Goal: Task Accomplishment & Management: Use online tool/utility

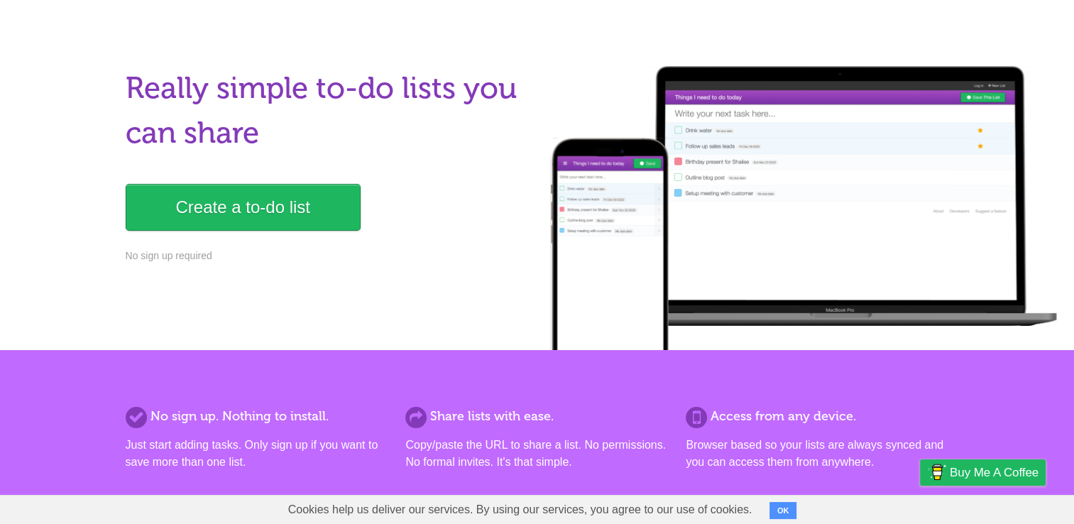
scroll to position [62, 0]
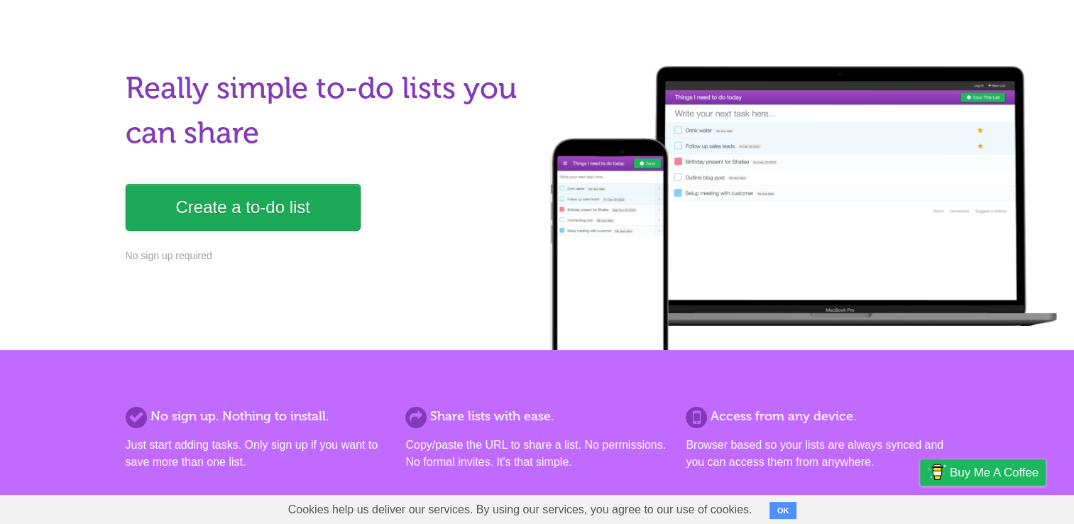
click at [319, 210] on link "Create a to-do list" at bounding box center [243, 207] width 235 height 47
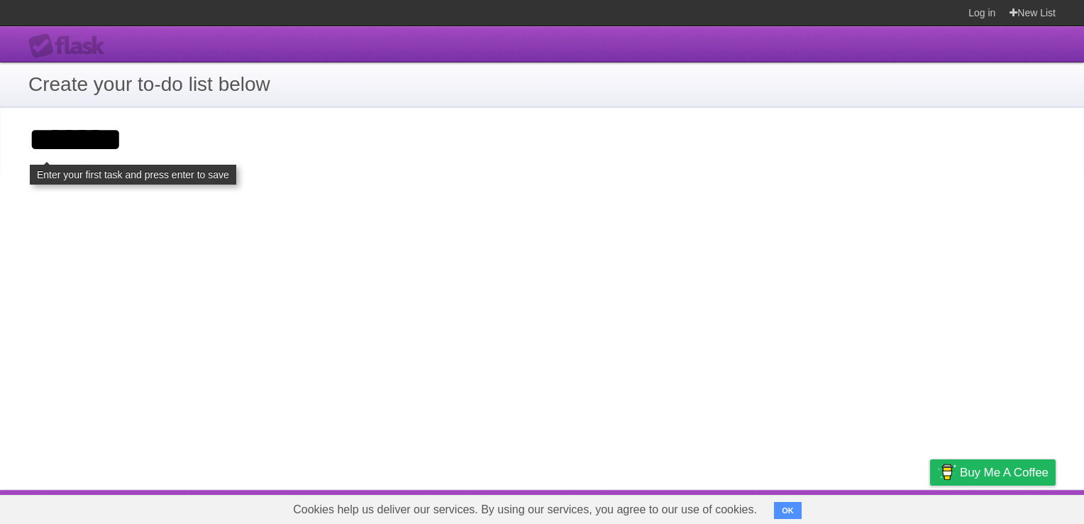
type input "*******"
click input "**********" at bounding box center [0, 0] width 0 height 0
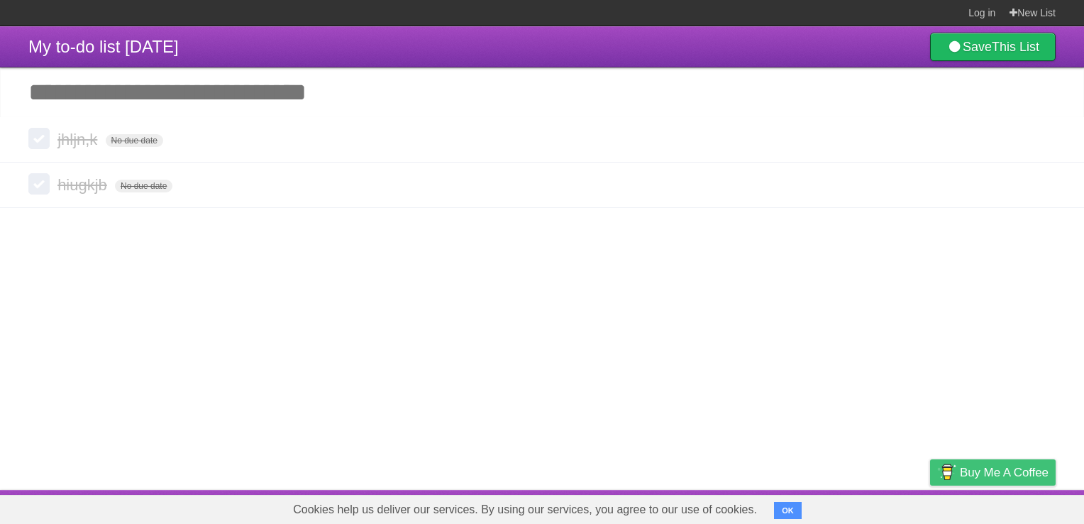
click at [967, 478] on span "Buy me a coffee" at bounding box center [1004, 472] width 89 height 25
click at [1043, 189] on icon at bounding box center [1043, 184] width 20 height 23
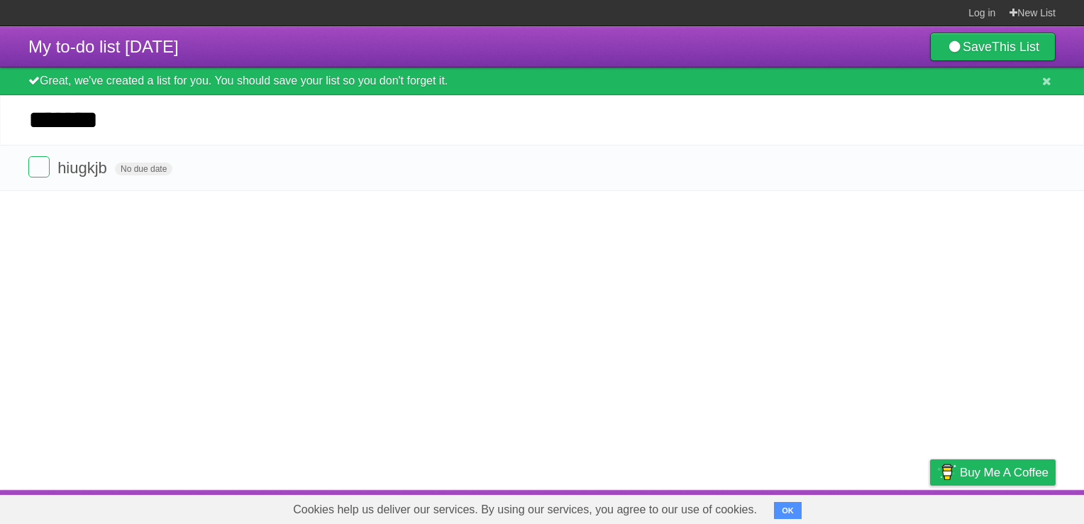
type input "*******"
click input "*********" at bounding box center [0, 0] width 0 height 0
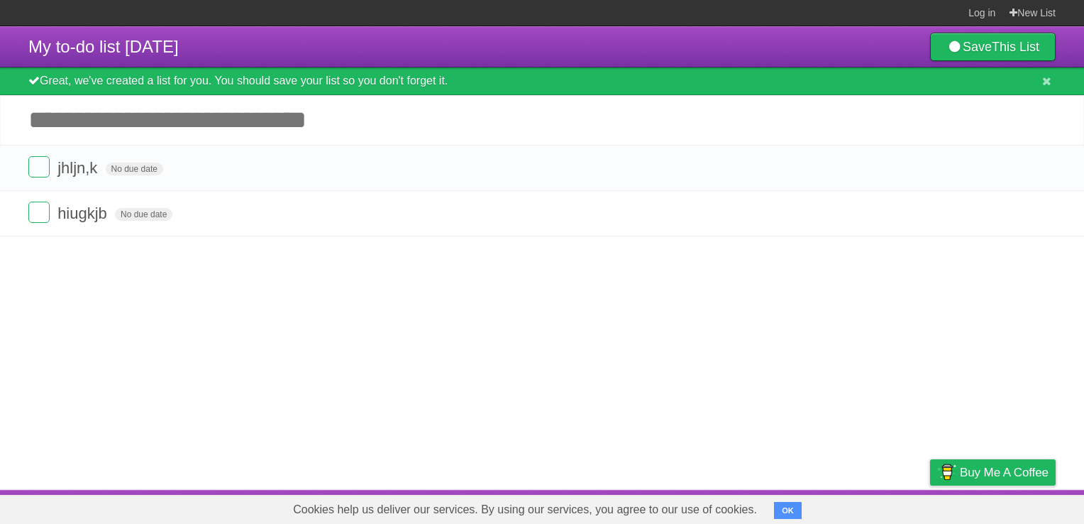
click at [27, 53] on header "My to-do list [DATE] Save This List" at bounding box center [542, 46] width 1084 height 41
click at [1004, 40] on b "This List" at bounding box center [1016, 47] width 48 height 14
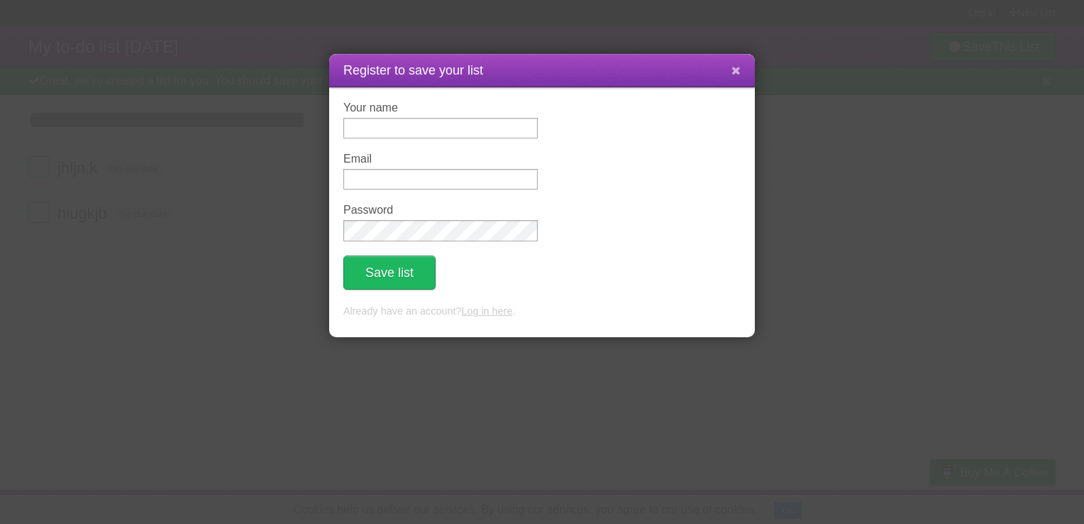
click at [737, 74] on icon at bounding box center [736, 71] width 9 height 12
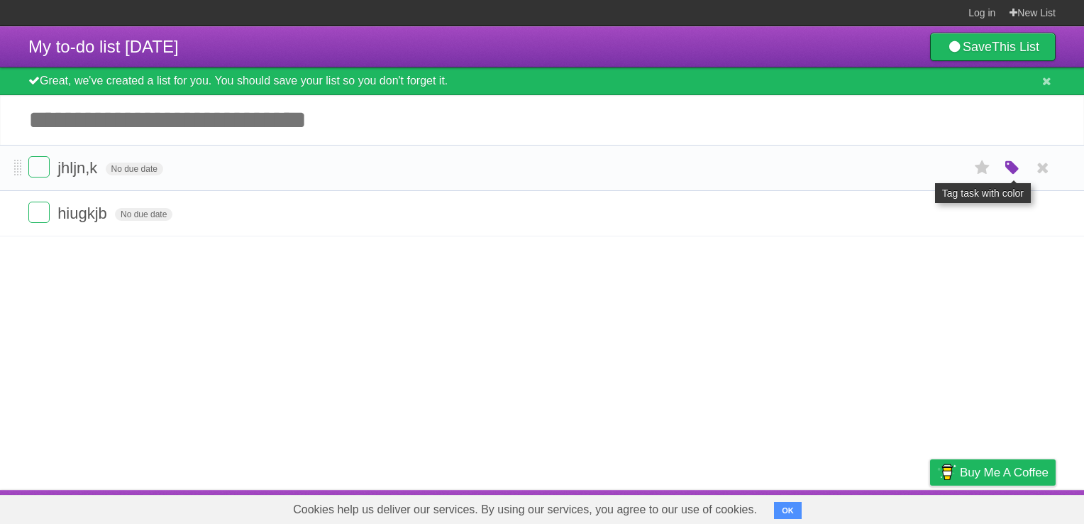
click at [1013, 167] on icon "button" at bounding box center [1013, 168] width 20 height 18
click at [911, 170] on label "Green" at bounding box center [913, 168] width 16 height 16
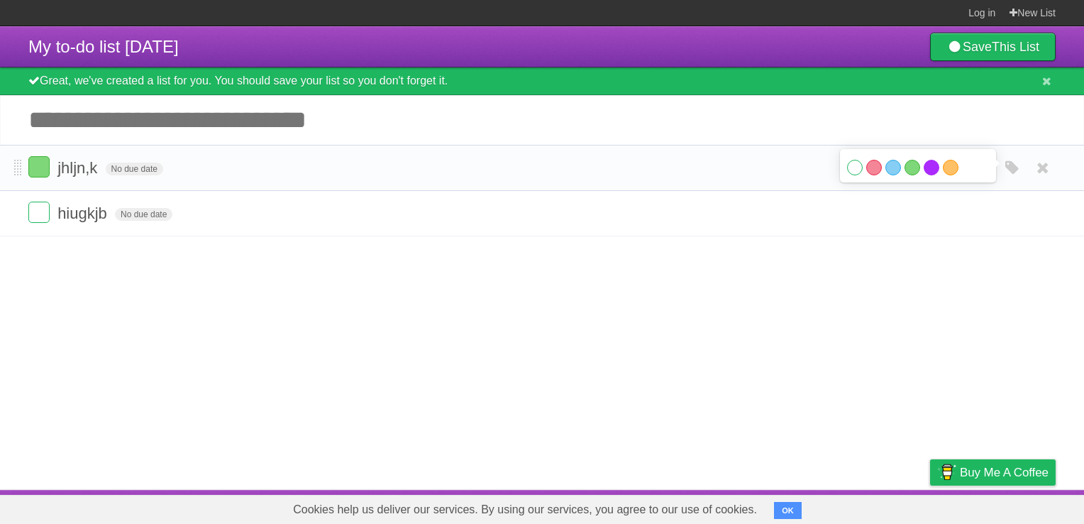
click at [935, 173] on label "Purple" at bounding box center [932, 168] width 16 height 16
click at [830, 225] on form "hiugkjb No due date White Red Blue Green Purple Orange" at bounding box center [542, 213] width 1028 height 23
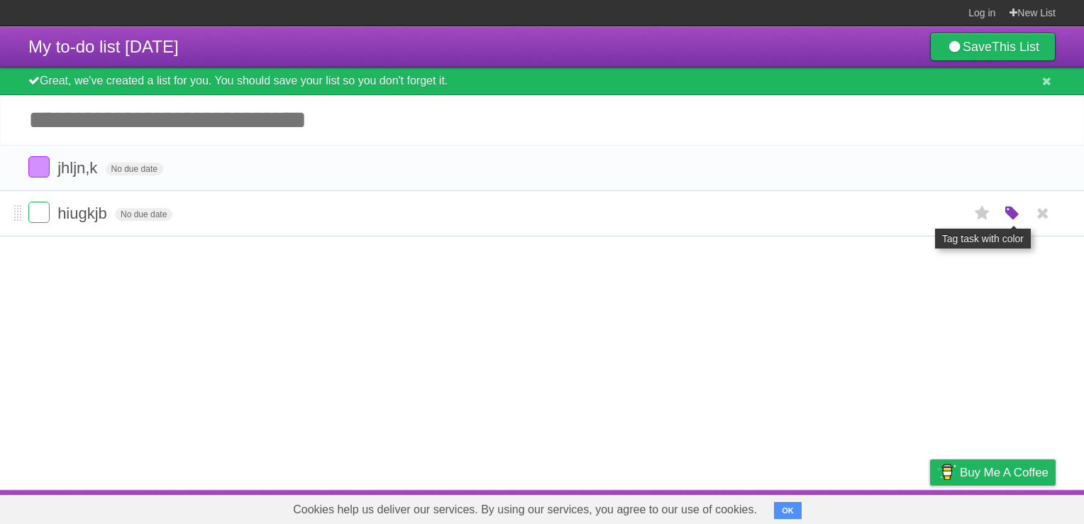
click at [1021, 217] on icon "button" at bounding box center [1013, 213] width 20 height 18
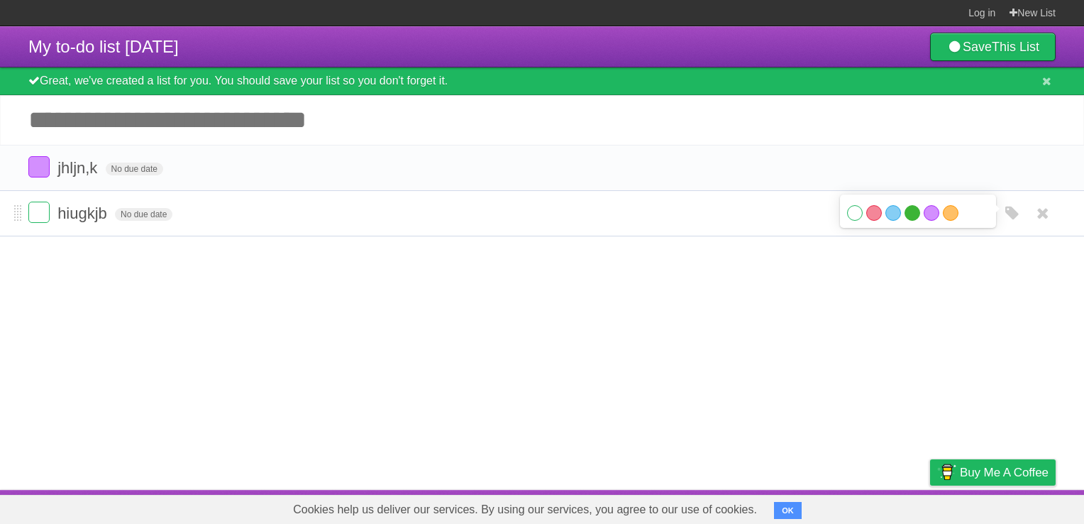
click at [913, 217] on label "Green" at bounding box center [913, 213] width 16 height 16
click at [17, 214] on span at bounding box center [18, 213] width 8 height 17
click at [43, 214] on label at bounding box center [38, 212] width 21 height 21
click at [27, 172] on li "jhljn,k No due date White Red Blue Green Purple Orange" at bounding box center [542, 168] width 1084 height 46
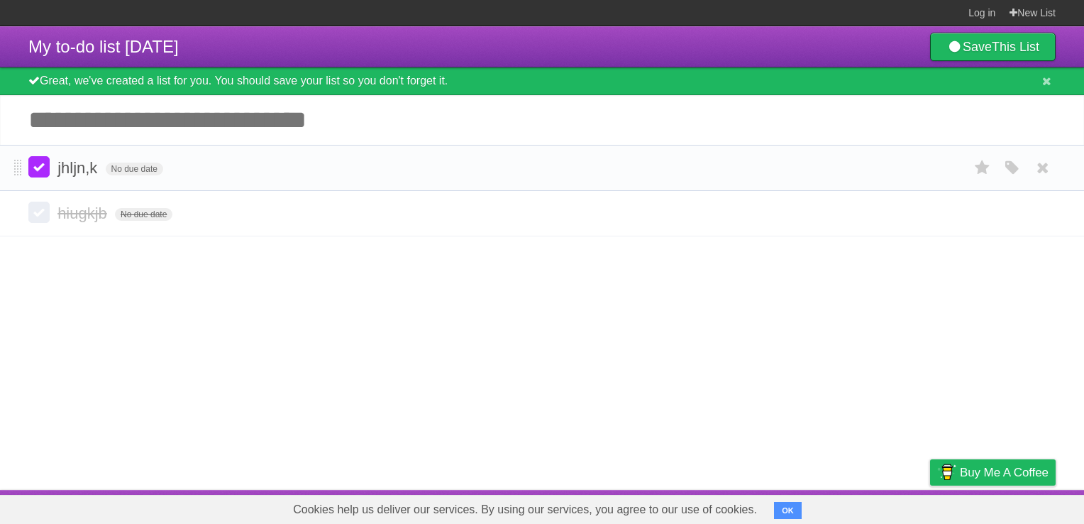
click at [38, 169] on label at bounding box center [38, 166] width 21 height 21
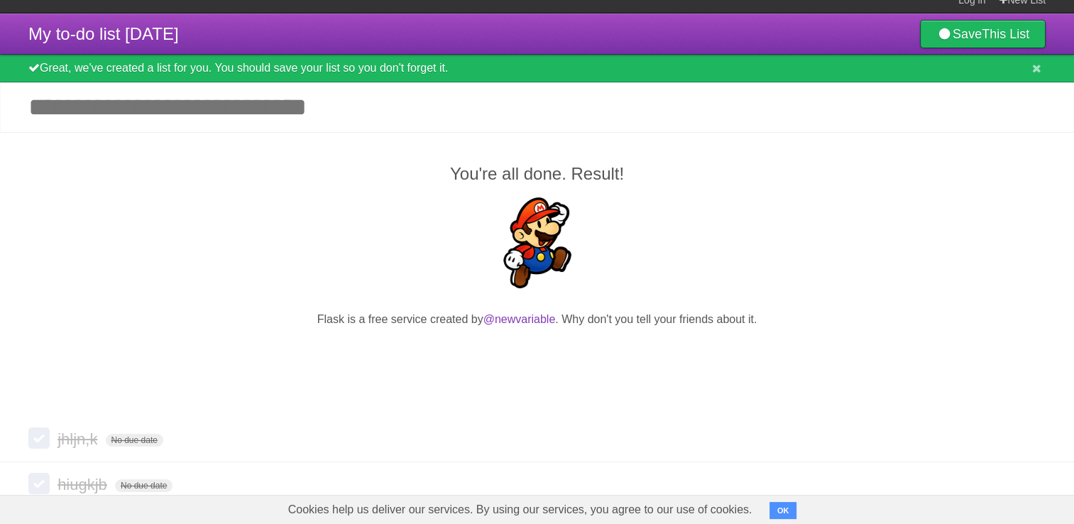
scroll to position [45, 0]
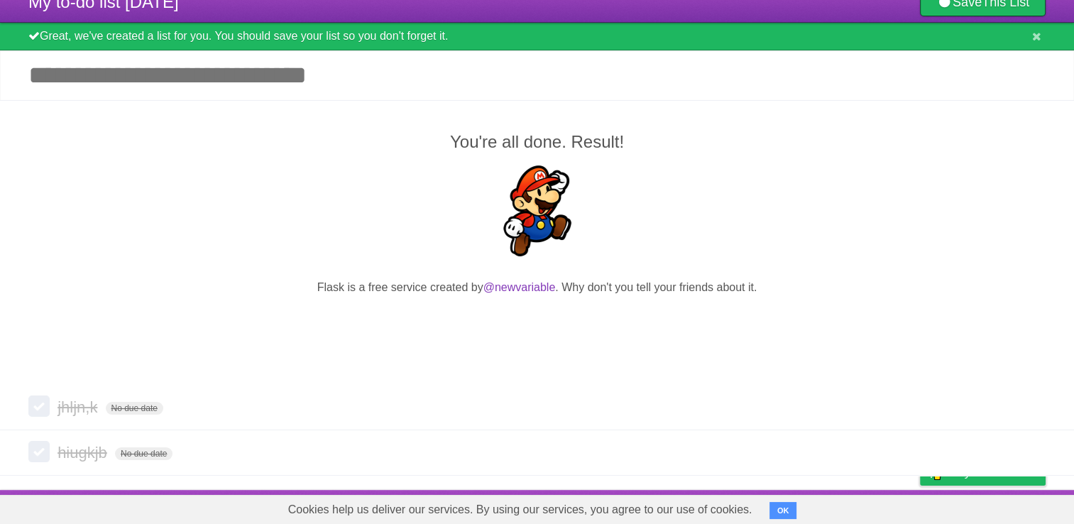
click at [586, 279] on div "You're all done. Result! Flask is a free service created by @newvariable . Why …" at bounding box center [537, 242] width 1074 height 285
click at [760, 491] on footer "About Developers Terms Privacy Suggest a feature" at bounding box center [537, 507] width 1074 height 34
click at [815, 492] on footer "About Developers Terms Privacy Suggest a feature" at bounding box center [537, 507] width 1074 height 34
click at [752, 493] on link "About" at bounding box center [746, 506] width 30 height 27
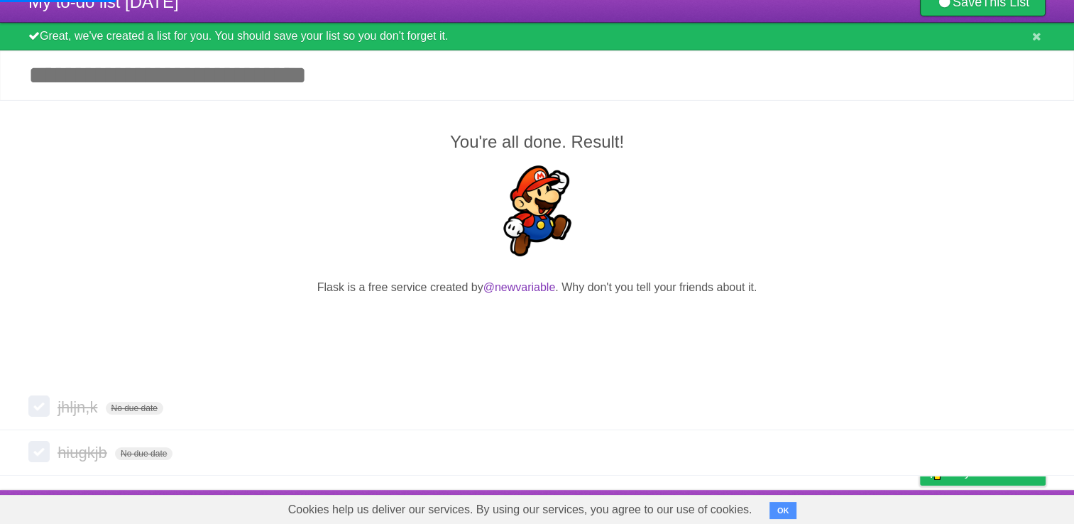
click at [752, 493] on link "About" at bounding box center [746, 506] width 30 height 27
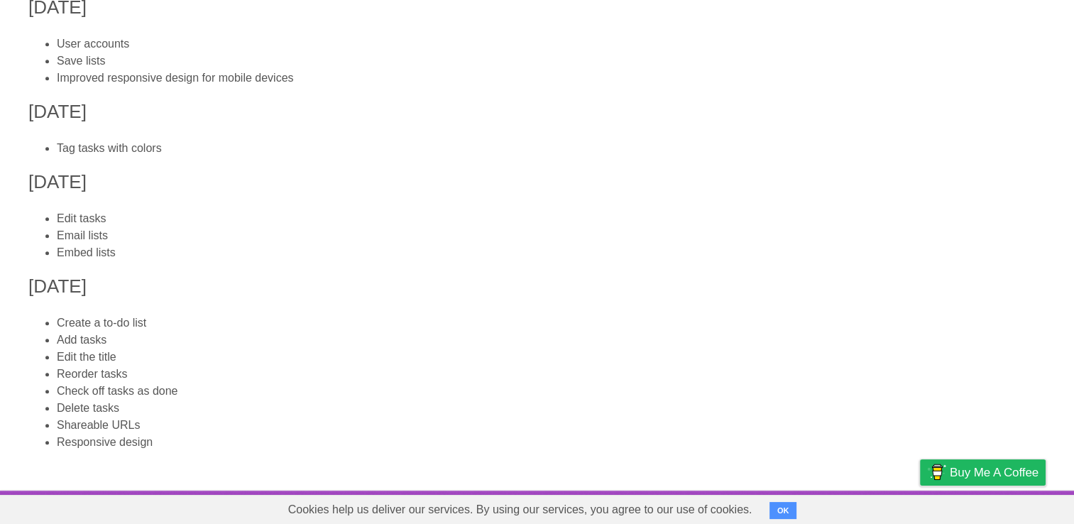
scroll to position [765, 0]
click at [809, 493] on footer "About Developers Terms Privacy Suggest a feature" at bounding box center [537, 507] width 1074 height 34
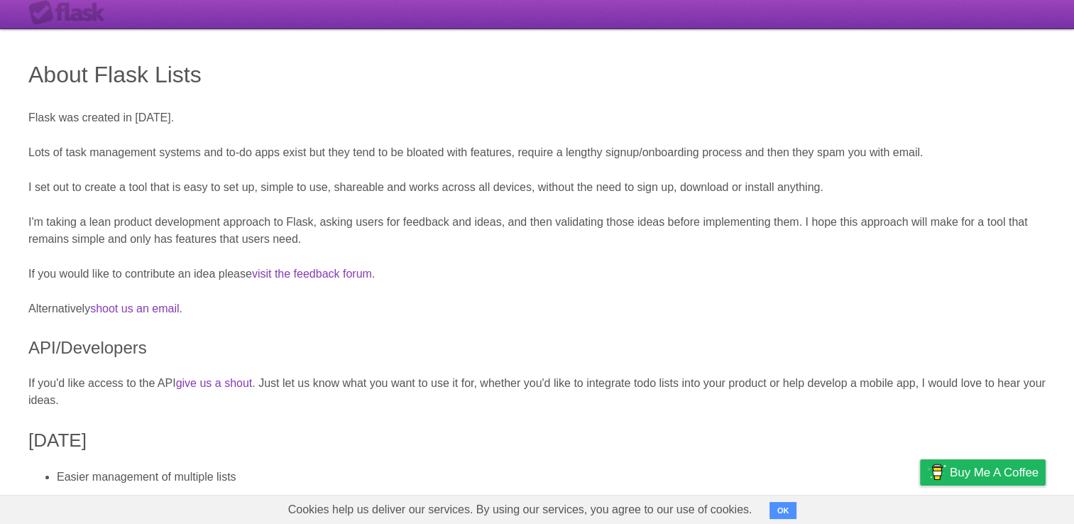
scroll to position [0, 0]
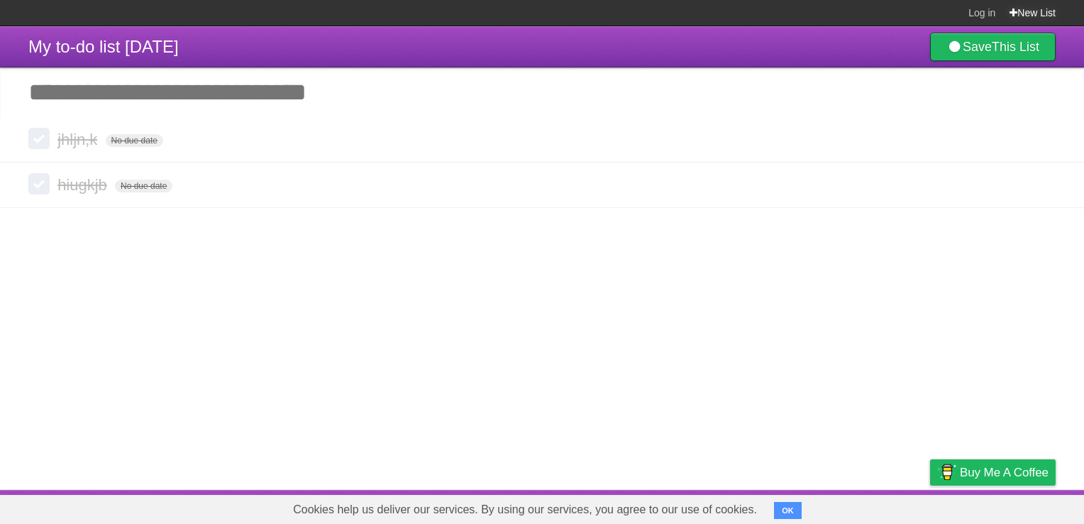
click at [1013, 19] on link "New List" at bounding box center [1033, 13] width 46 height 26
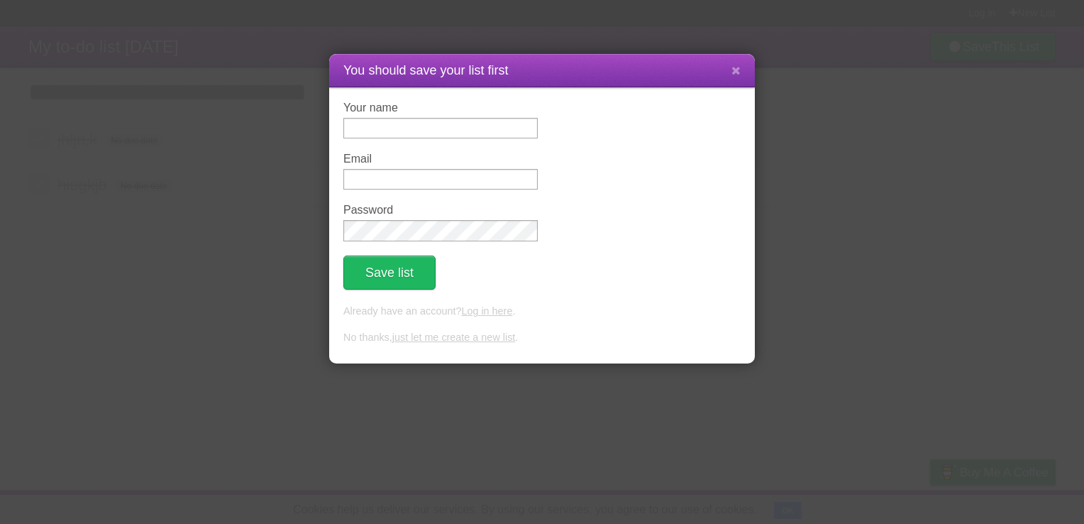
click at [954, 126] on div "You should save your list first Your name Email Password Save list Already have…" at bounding box center [542, 262] width 1084 height 524
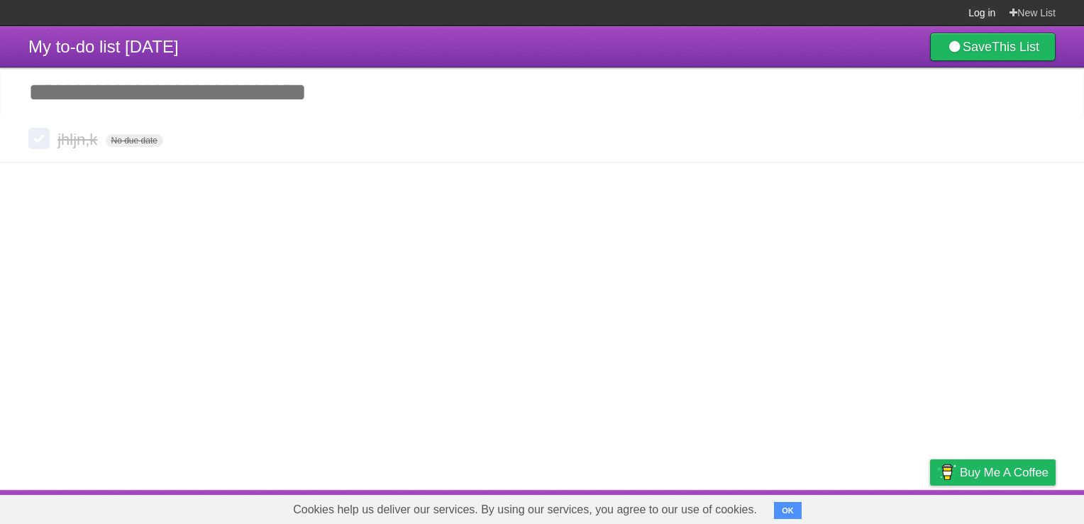
click at [988, 11] on link "Log in" at bounding box center [982, 13] width 27 height 26
click at [26, 62] on header "My to-do list 10/03/2025 Save This List" at bounding box center [542, 46] width 1084 height 41
click at [1043, 141] on icon at bounding box center [1043, 139] width 20 height 23
click at [940, 59] on link "Save This List" at bounding box center [993, 47] width 126 height 28
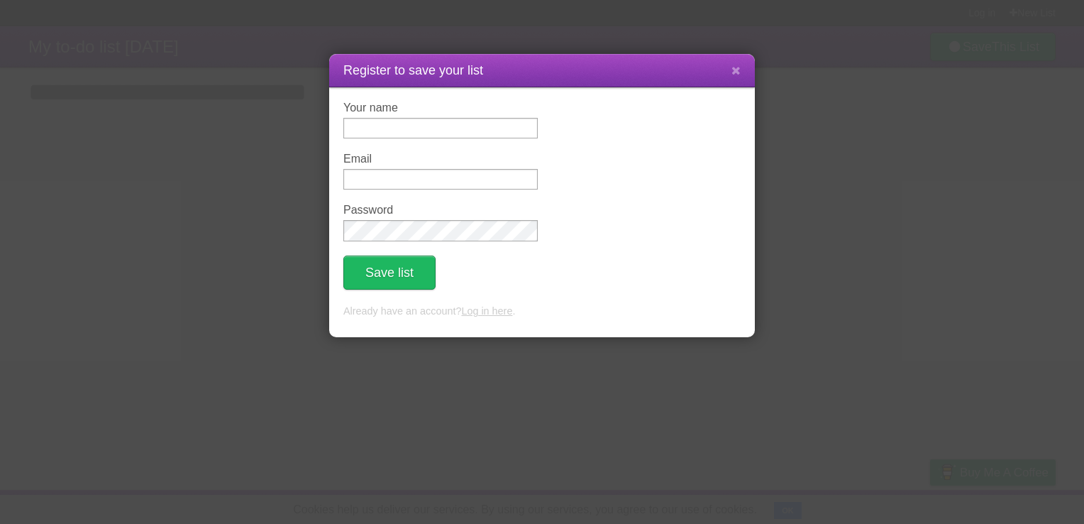
click at [851, 131] on div "Register to save your list Your name Email Password Save list Already have an a…" at bounding box center [542, 262] width 1084 height 524
